Goal: Book appointment/travel/reservation

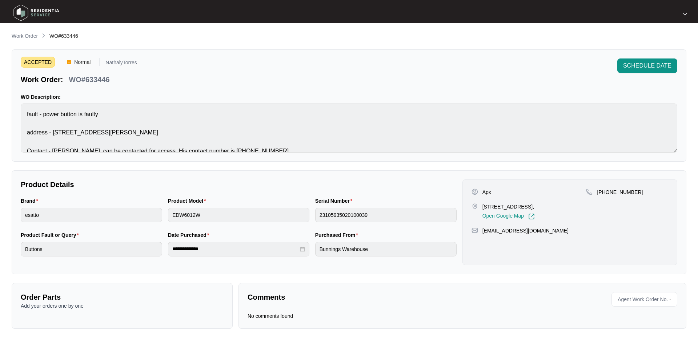
scroll to position [9, 0]
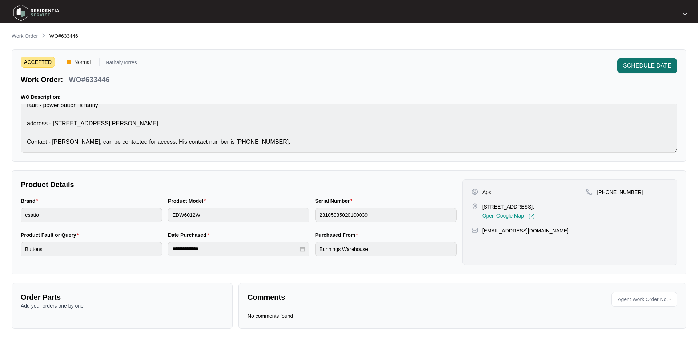
click at [627, 68] on span "SCHEDULE DATE" at bounding box center [647, 65] width 48 height 9
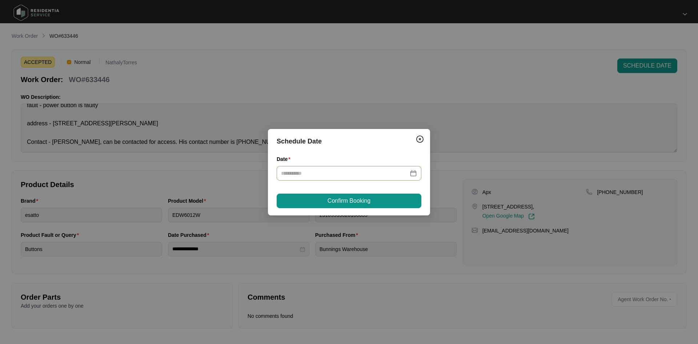
click at [408, 171] on input "Date" at bounding box center [344, 173] width 127 height 8
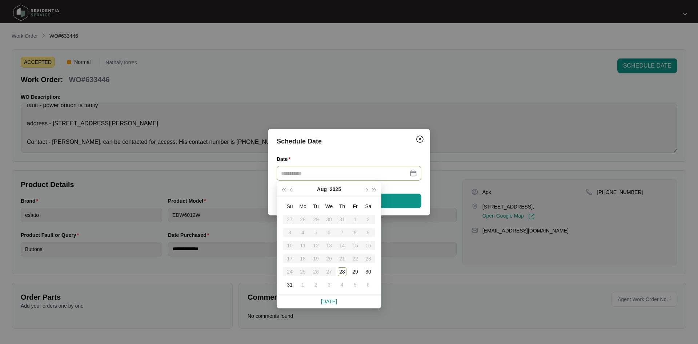
click at [413, 172] on div at bounding box center [349, 173] width 136 height 8
click at [367, 190] on span "button" at bounding box center [366, 190] width 4 height 4
type input "**********"
click at [316, 219] on div "2" at bounding box center [316, 219] width 9 height 9
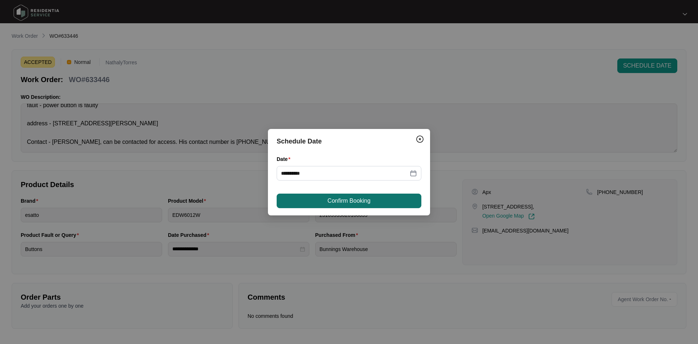
click at [341, 201] on span "Confirm Booking" at bounding box center [349, 201] width 43 height 9
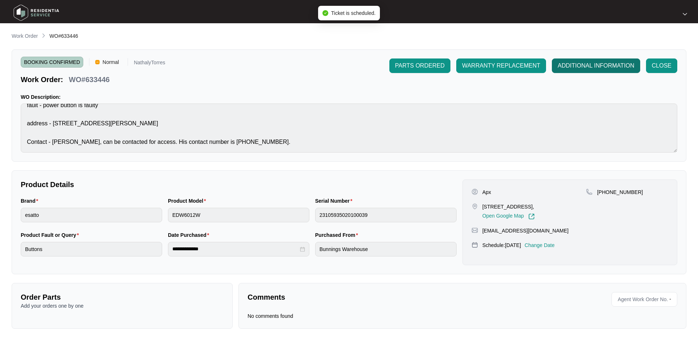
click at [581, 61] on span "ADDITIONAL INFORMATION" at bounding box center [596, 65] width 77 height 9
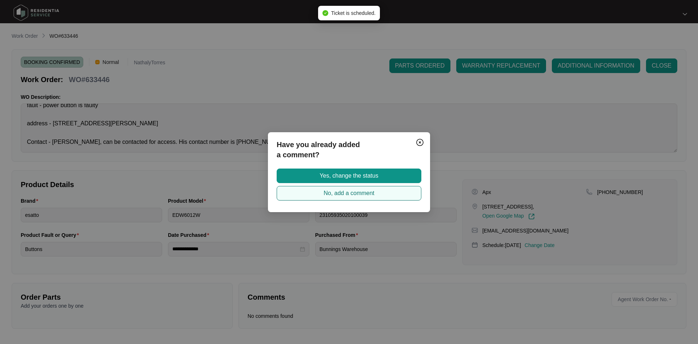
click at [367, 195] on span "No, add a comment" at bounding box center [349, 193] width 51 height 9
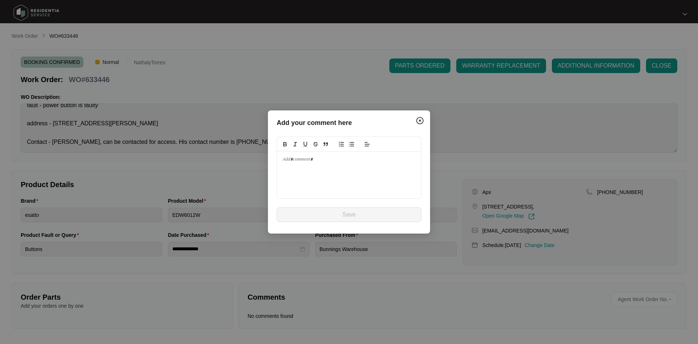
click at [317, 176] on div at bounding box center [349, 175] width 144 height 47
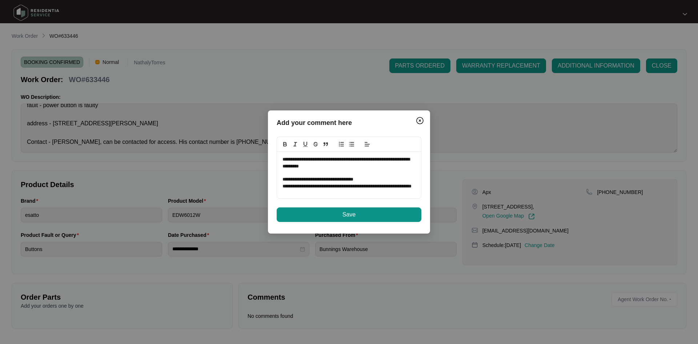
click at [376, 176] on p at bounding box center [349, 173] width 133 height 7
click at [372, 179] on p "**********" at bounding box center [349, 179] width 133 height 7
click at [351, 216] on span "Save" at bounding box center [349, 215] width 13 height 9
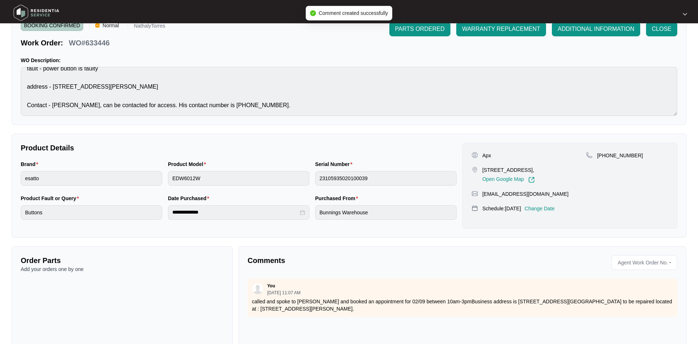
scroll to position [64, 0]
